Goal: Task Accomplishment & Management: Manage account settings

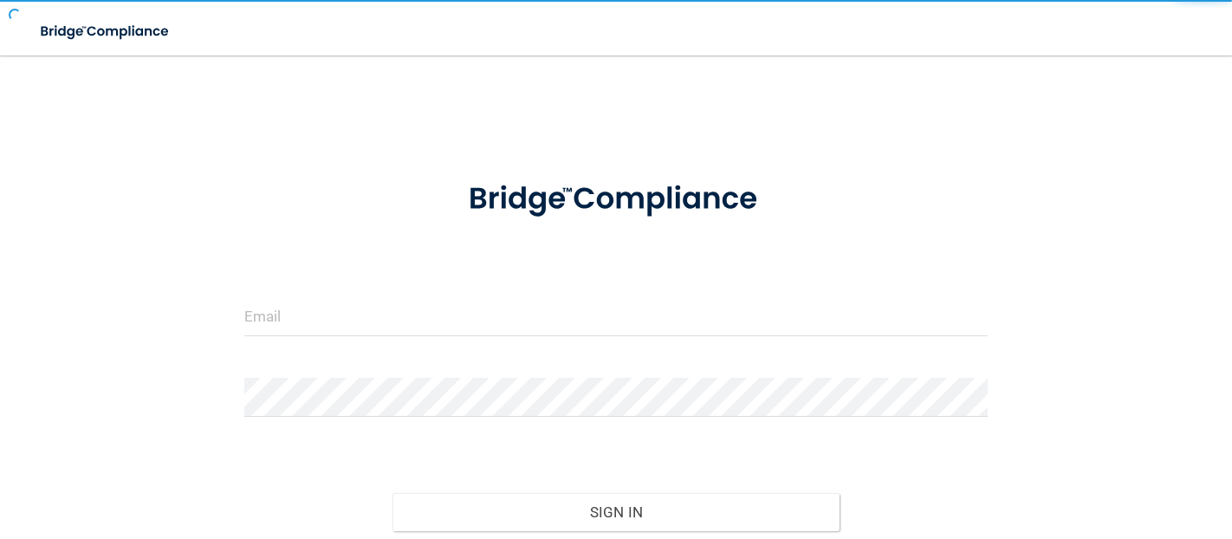
click at [606, 353] on form "Invalid email/password. You don't have permission to access that page. Sign In …" at bounding box center [616, 388] width 744 height 458
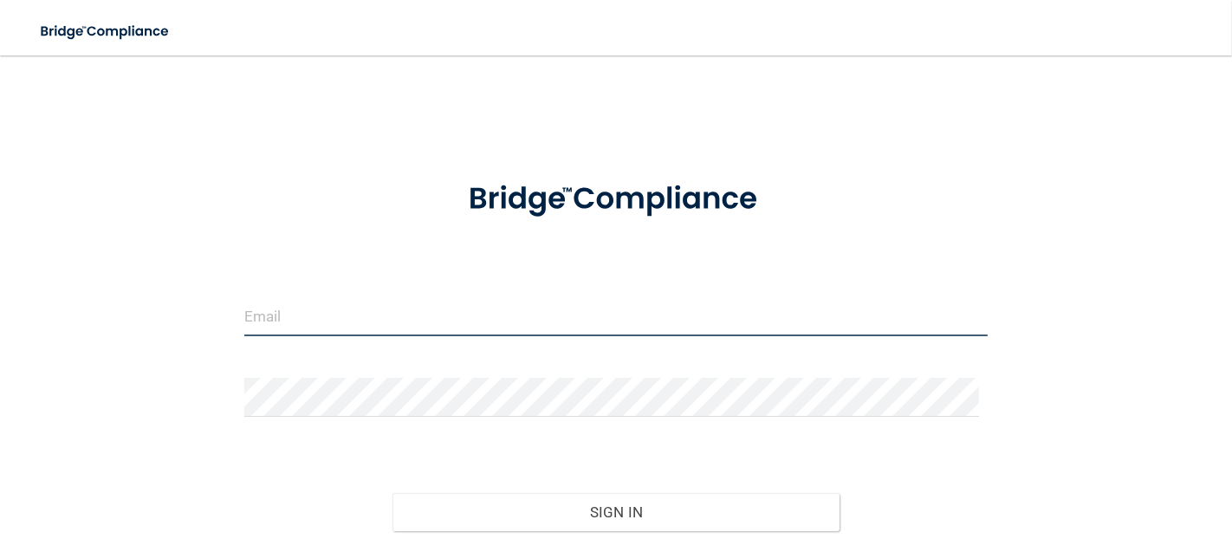
click at [334, 305] on input "email" at bounding box center [616, 316] width 744 height 39
type input "[EMAIL_ADDRESS][DOMAIN_NAME]"
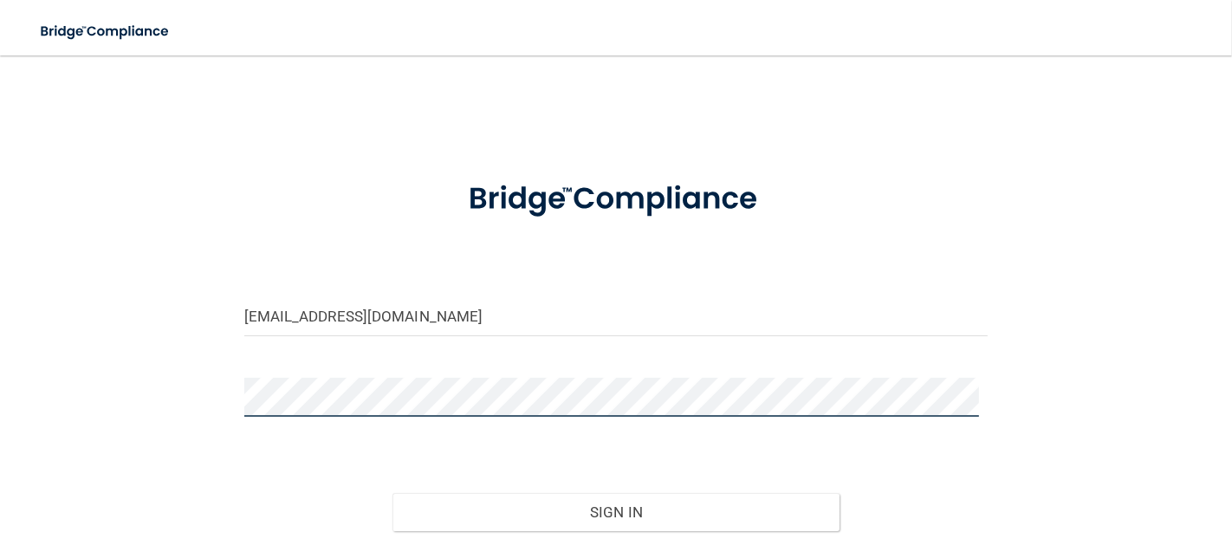
click at [393, 493] on button "Sign In" at bounding box center [616, 512] width 446 height 38
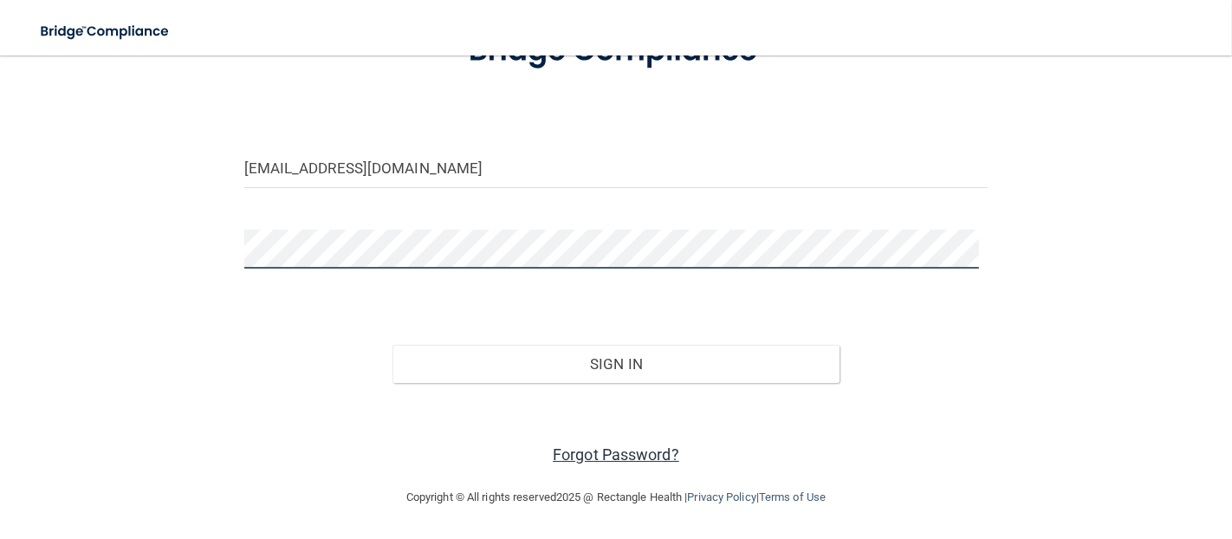
scroll to position [146, 0]
click at [393, 347] on button "Sign In" at bounding box center [616, 366] width 446 height 38
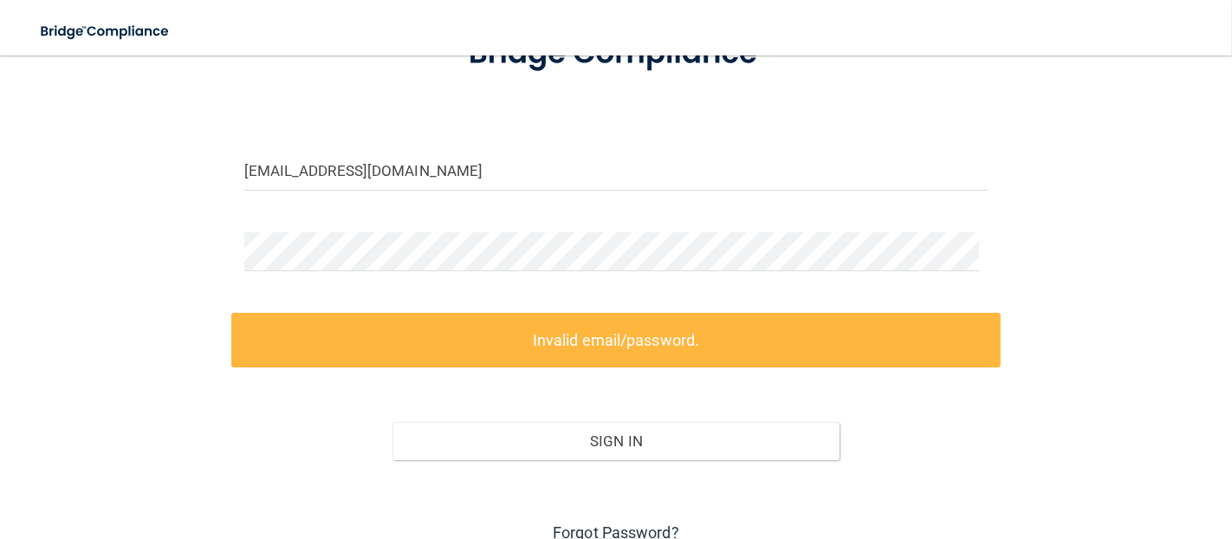
click at [659, 537] on link "Forgot Password?" at bounding box center [616, 532] width 127 height 18
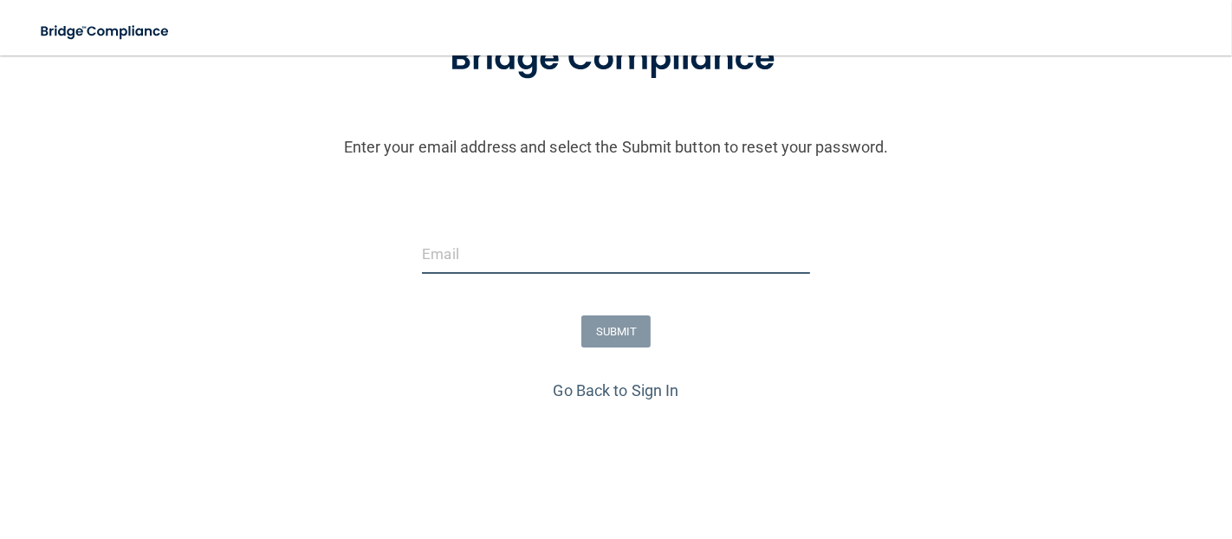
click at [795, 260] on input "email" at bounding box center [615, 254] width 387 height 39
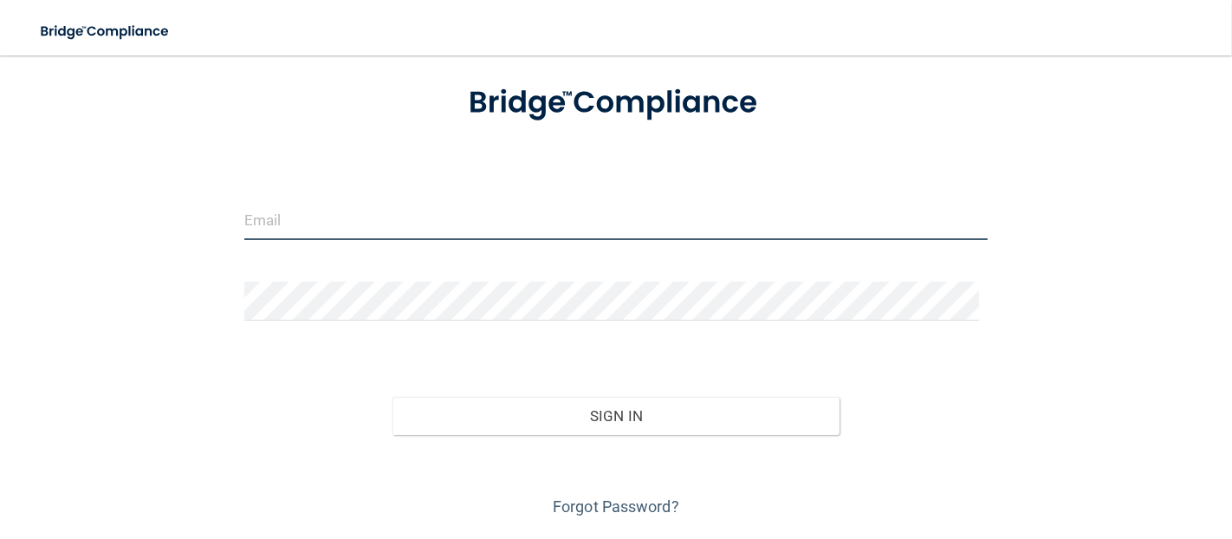
click at [758, 224] on input "email" at bounding box center [616, 220] width 744 height 39
type input "[EMAIL_ADDRESS][DOMAIN_NAME]"
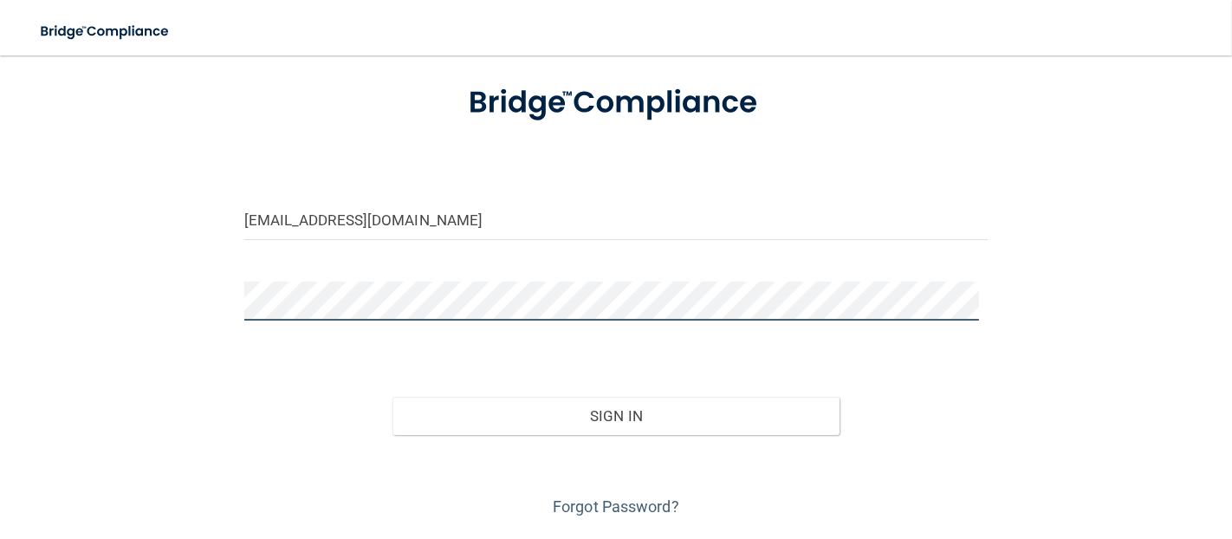
click at [393, 397] on button "Sign In" at bounding box center [616, 416] width 446 height 38
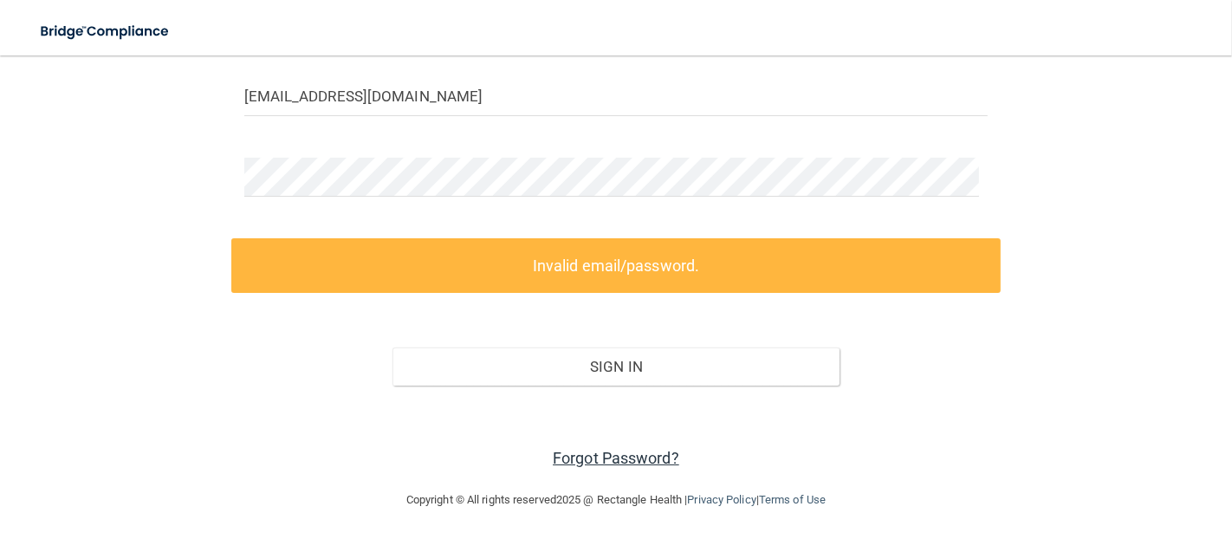
click at [593, 460] on link "Forgot Password?" at bounding box center [616, 458] width 127 height 18
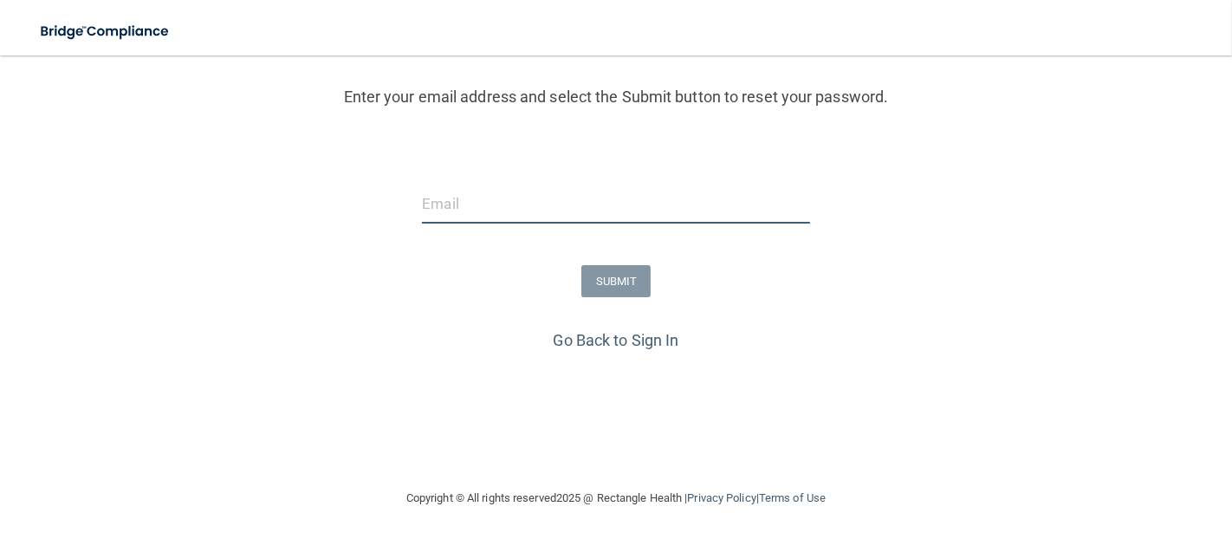
click at [758, 211] on input "email" at bounding box center [615, 204] width 387 height 39
type input "[EMAIL_ADDRESS][DOMAIN_NAME]"
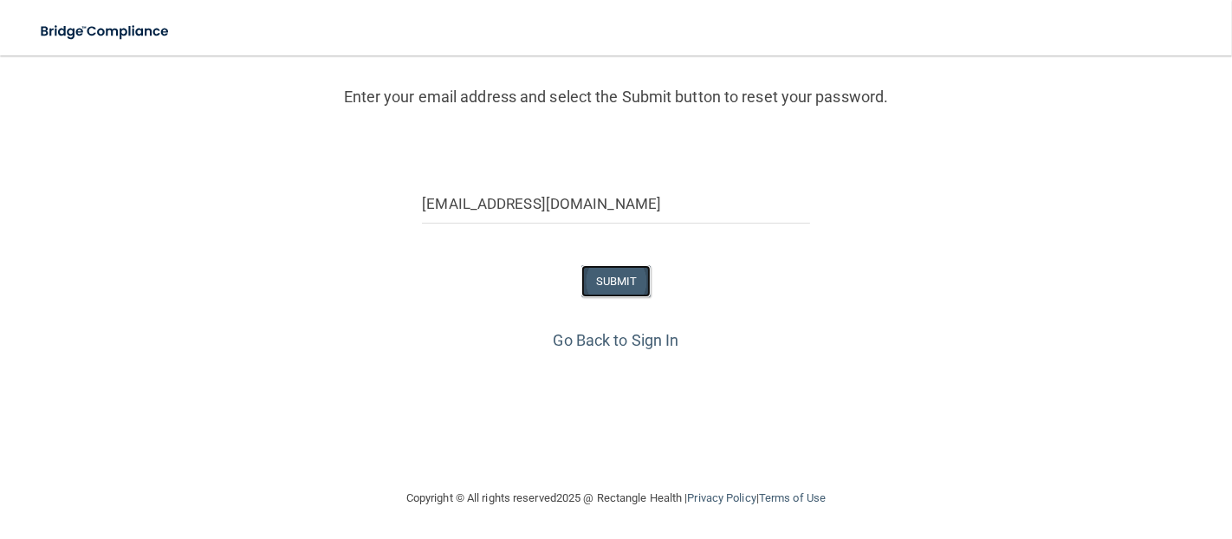
click at [639, 275] on button "SUBMIT" at bounding box center [616, 281] width 70 height 32
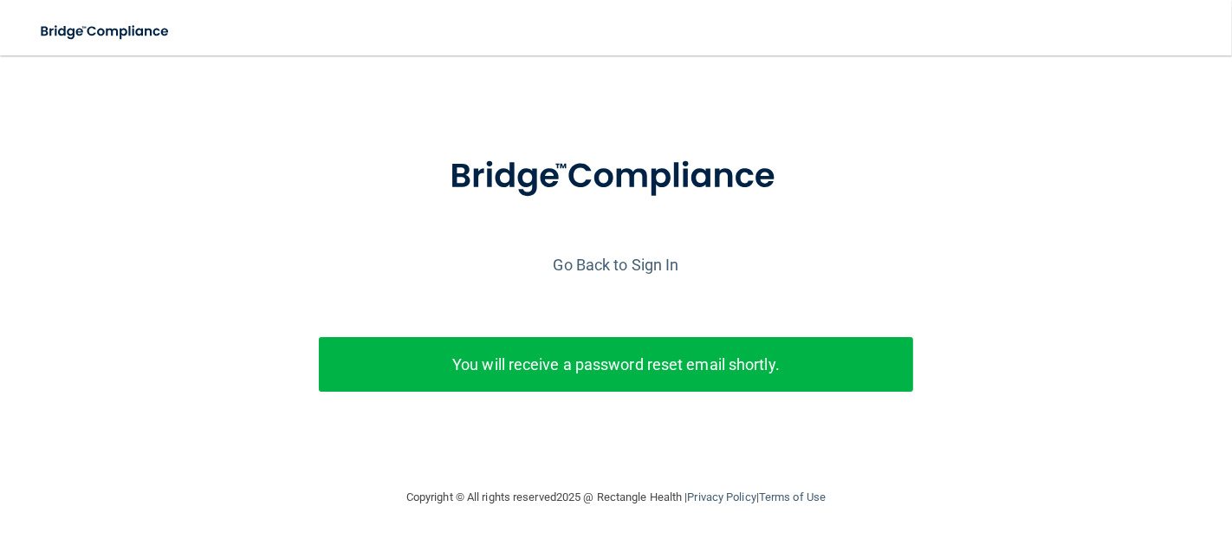
scroll to position [42, 0]
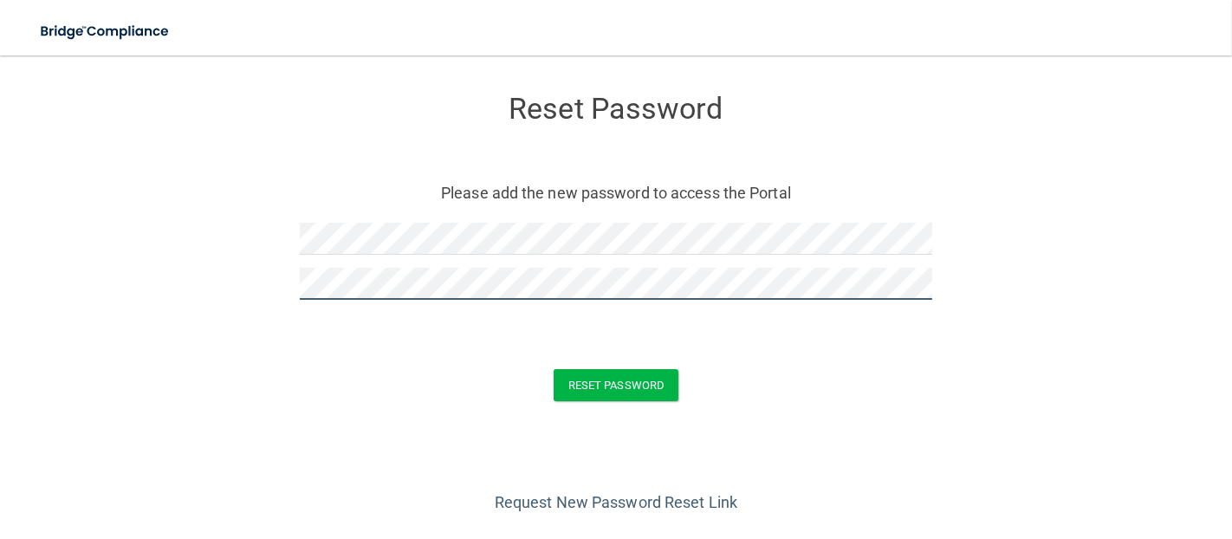
click at [554, 369] on button "Reset Password" at bounding box center [616, 385] width 125 height 32
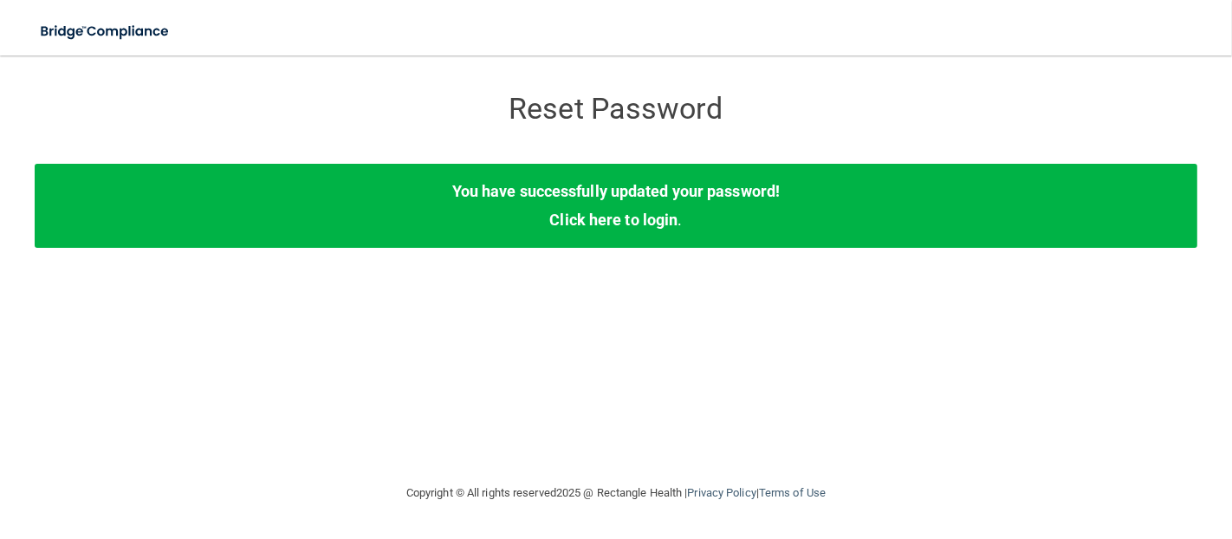
drag, startPoint x: 441, startPoint y: 22, endPoint x: 393, endPoint y: 144, distance: 131.1
click at [393, 144] on form "Reset Password Reset Password You have successfully updated your password! Clic…" at bounding box center [616, 170] width 1163 height 195
click at [569, 224] on link "Click here to login" at bounding box center [613, 220] width 128 height 18
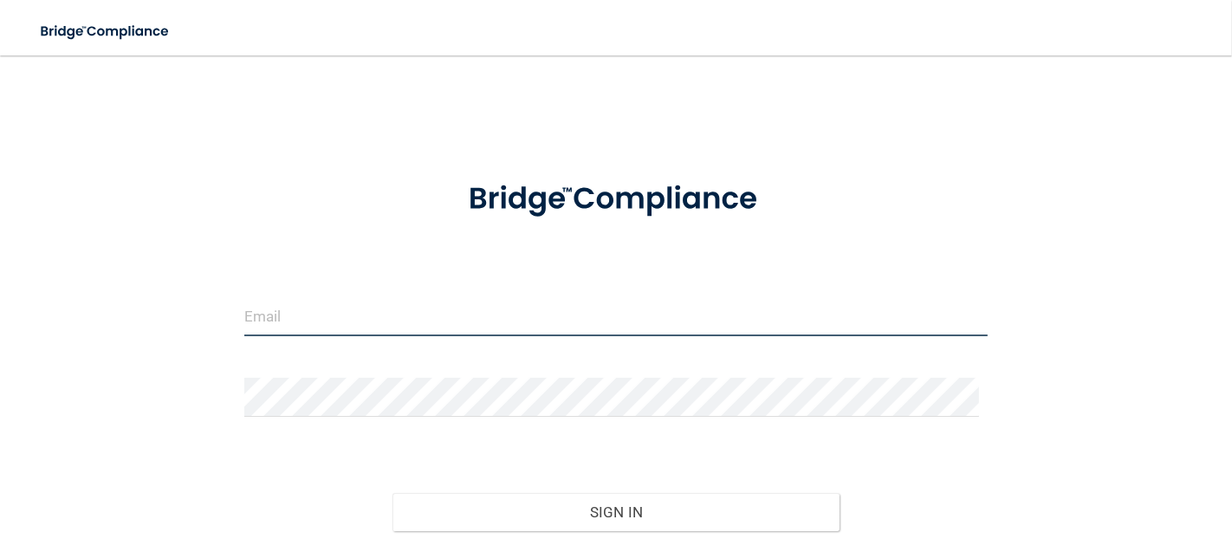
click at [287, 316] on input "email" at bounding box center [616, 316] width 744 height 39
type input "[EMAIL_ADDRESS][DOMAIN_NAME]"
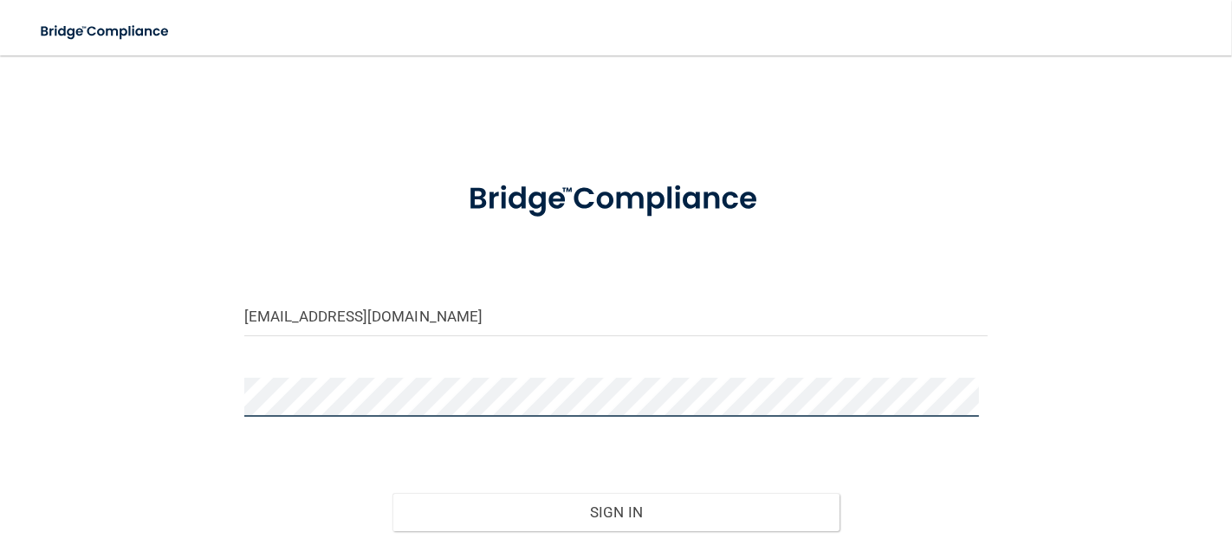
click at [393, 493] on button "Sign In" at bounding box center [616, 512] width 446 height 38
